Goal: Transaction & Acquisition: Purchase product/service

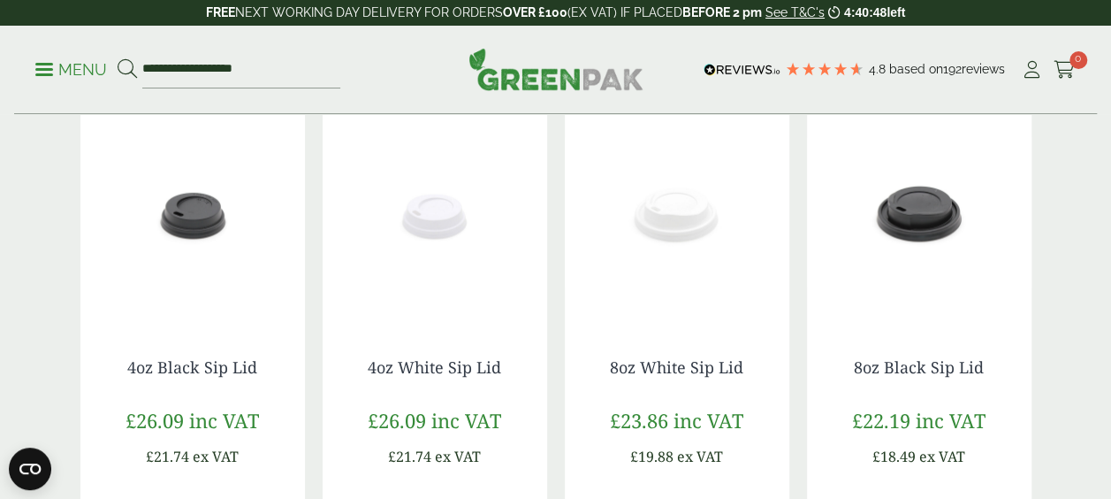
scroll to position [354, 0]
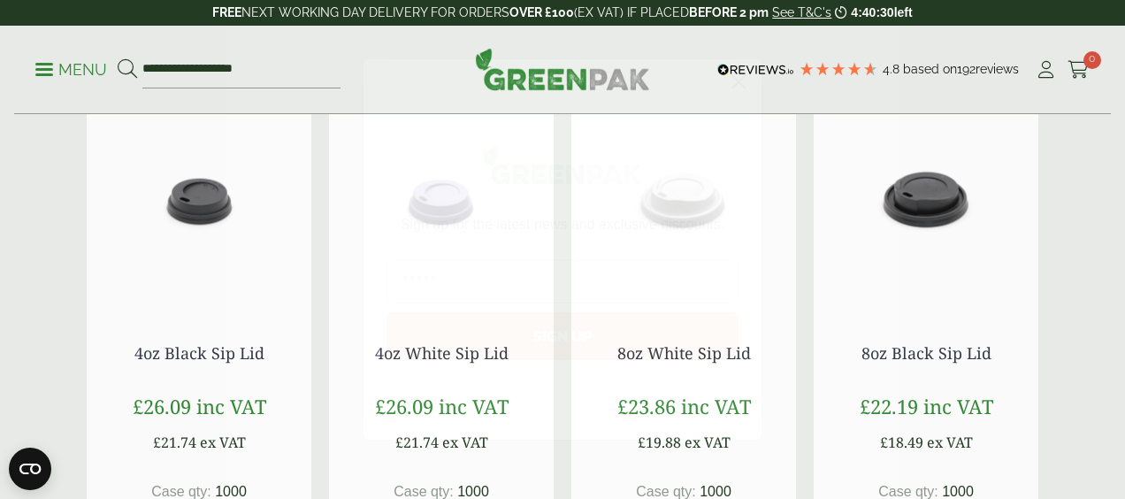
click at [745, 88] on circle "Close dialog" at bounding box center [738, 81] width 29 height 29
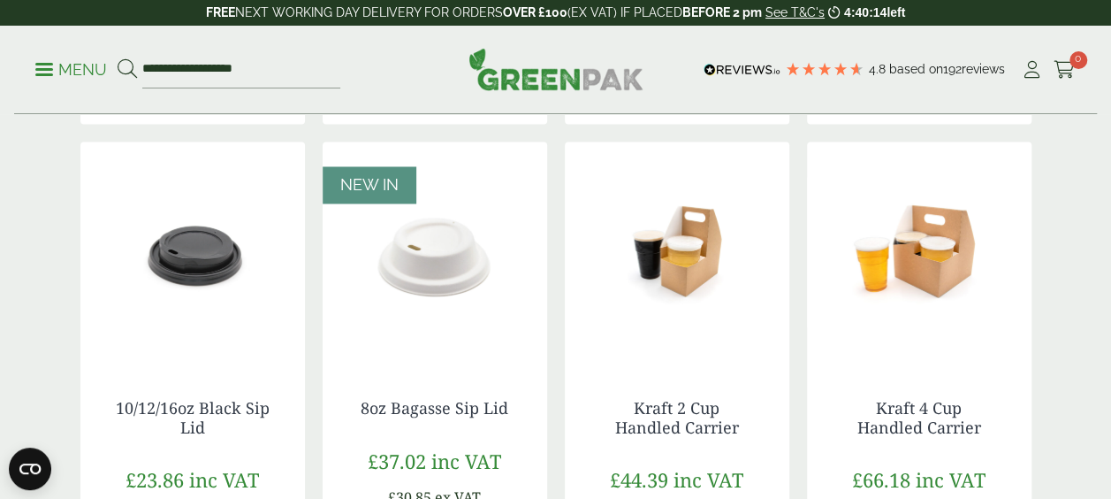
scroll to position [1555, 0]
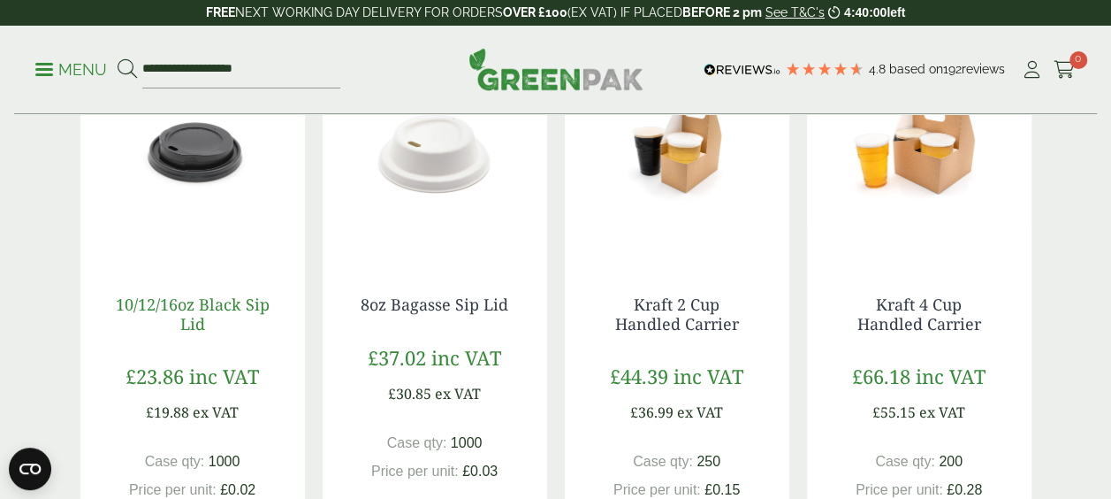
click at [196, 308] on link "10/12/16oz Black Sip Lid" at bounding box center [193, 313] width 154 height 41
